Goal: Transaction & Acquisition: Purchase product/service

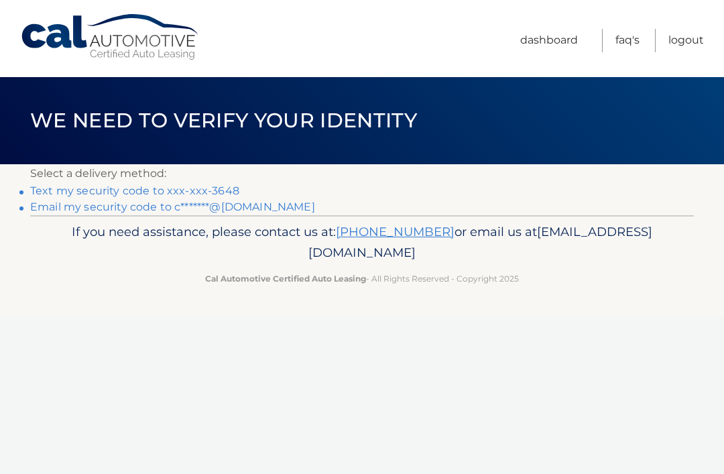
click at [117, 188] on link "Text my security code to xxx-xxx-3648" at bounding box center [134, 190] width 209 height 13
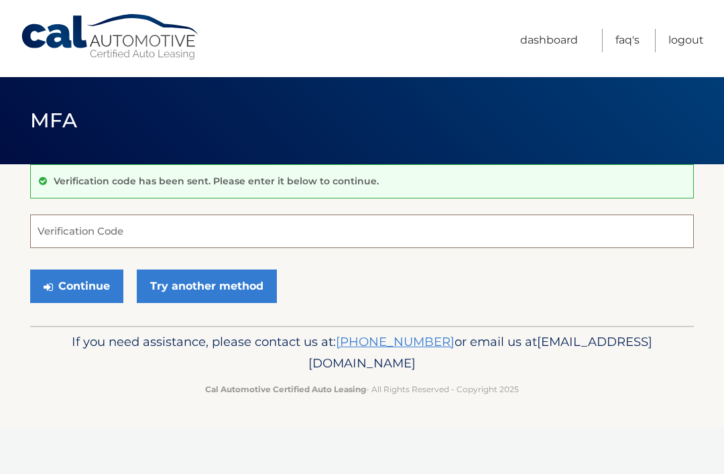
click at [103, 227] on input "Verification Code" at bounding box center [362, 232] width 664 height 34
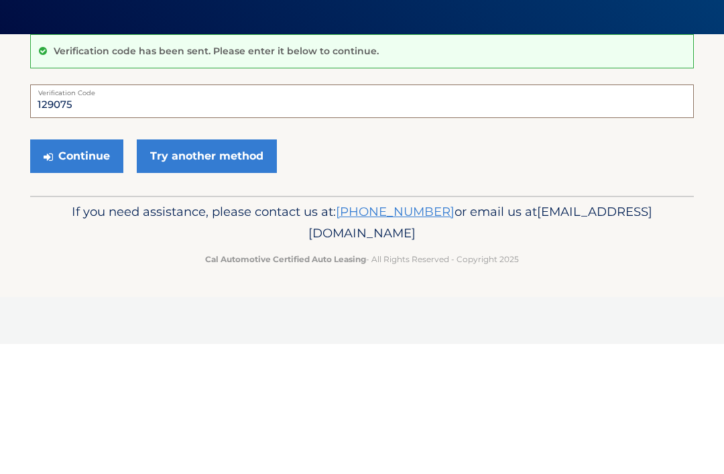
type input "129075"
click at [79, 270] on button "Continue" at bounding box center [76, 287] width 93 height 34
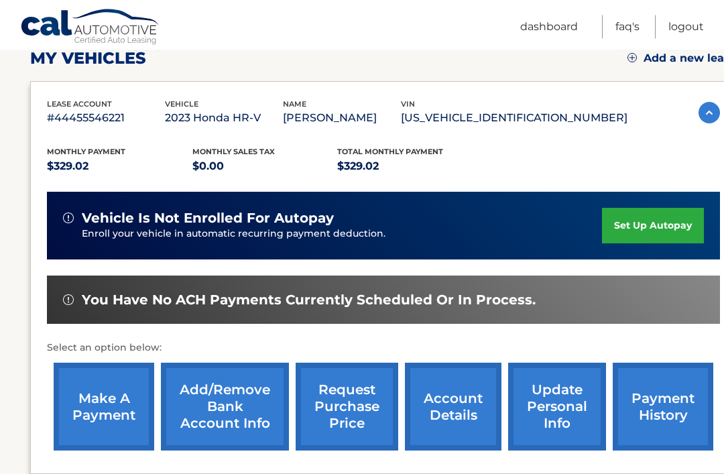
scroll to position [204, 0]
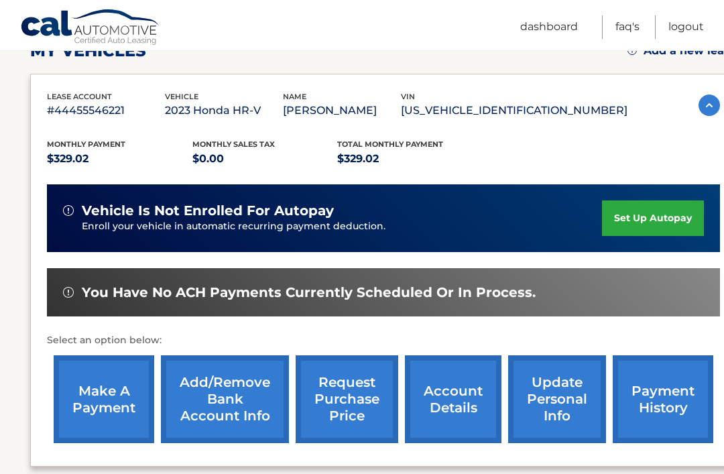
click at [96, 390] on link "make a payment" at bounding box center [104, 400] width 101 height 88
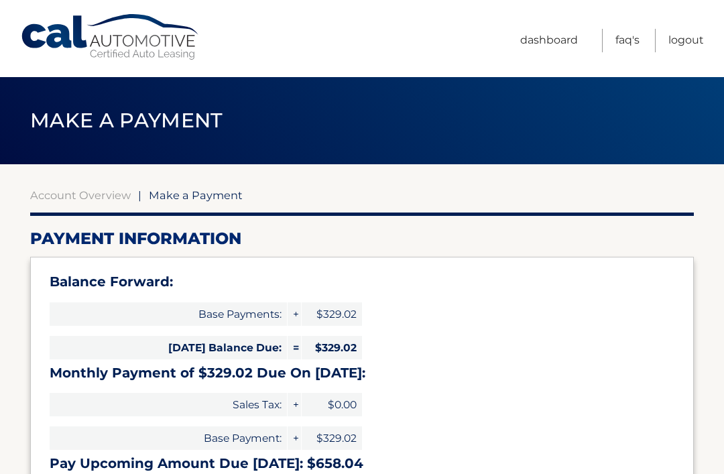
select select "YWEwYzMyMzItZGFjZS00NDQzLTk2YzctN2E2MTc5MDc3ZWEy"
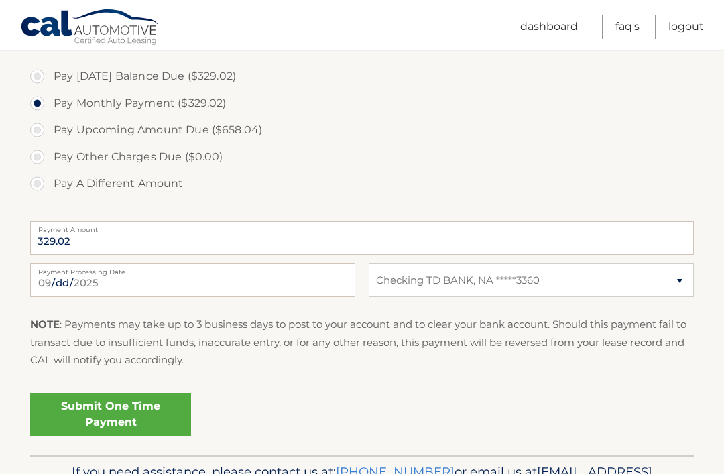
scroll to position [460, 0]
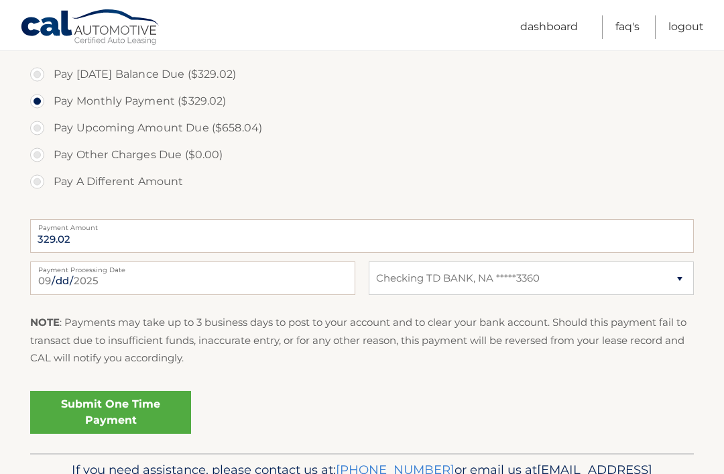
click at [127, 407] on link "Submit One Time Payment" at bounding box center [110, 412] width 161 height 43
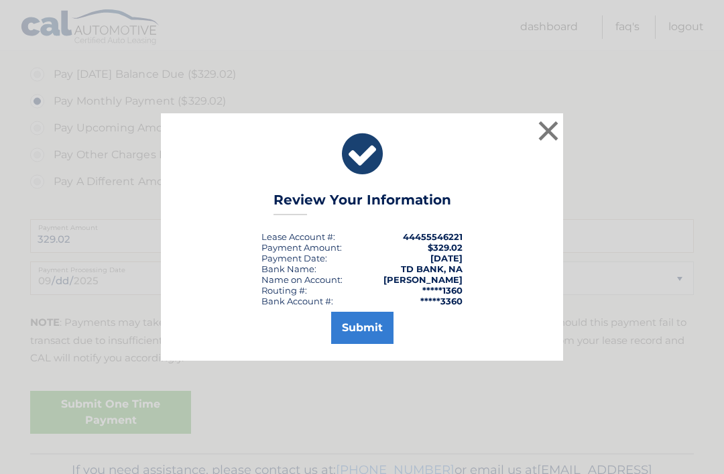
click at [360, 344] on button "Submit" at bounding box center [362, 328] width 62 height 32
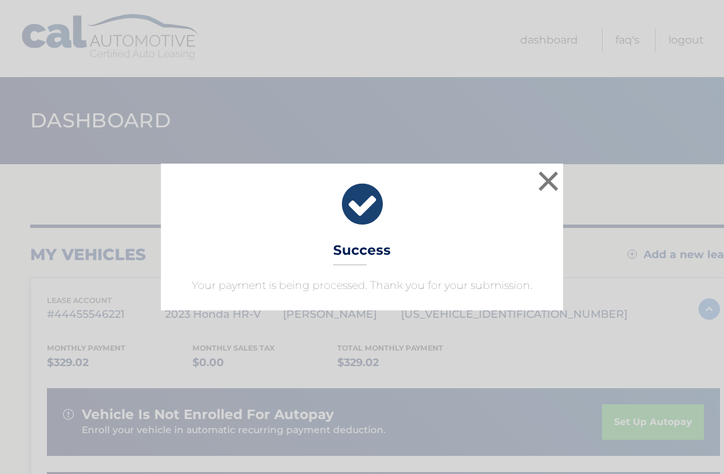
click at [551, 182] on button "×" at bounding box center [548, 181] width 27 height 27
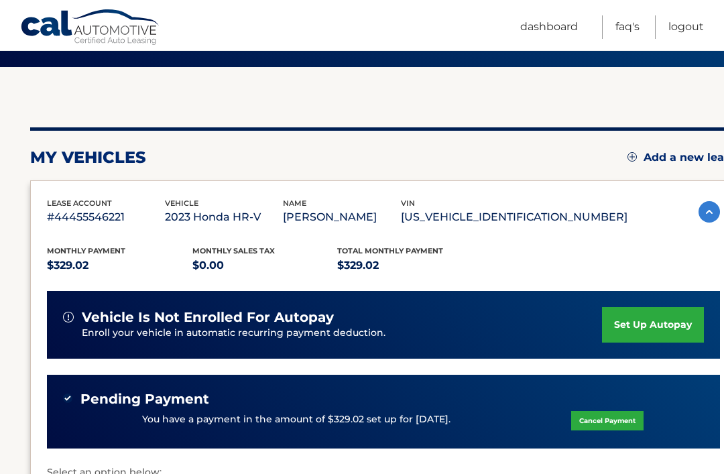
scroll to position [96, 0]
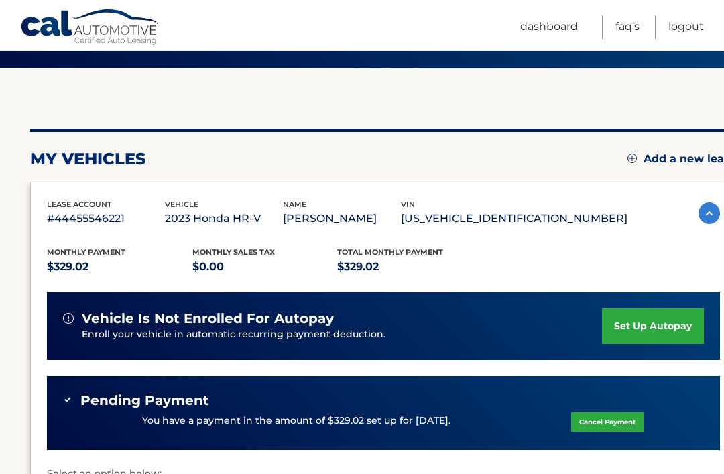
click at [681, 27] on link "Logout" at bounding box center [687, 26] width 36 height 23
